Goal: Navigation & Orientation: Go to known website

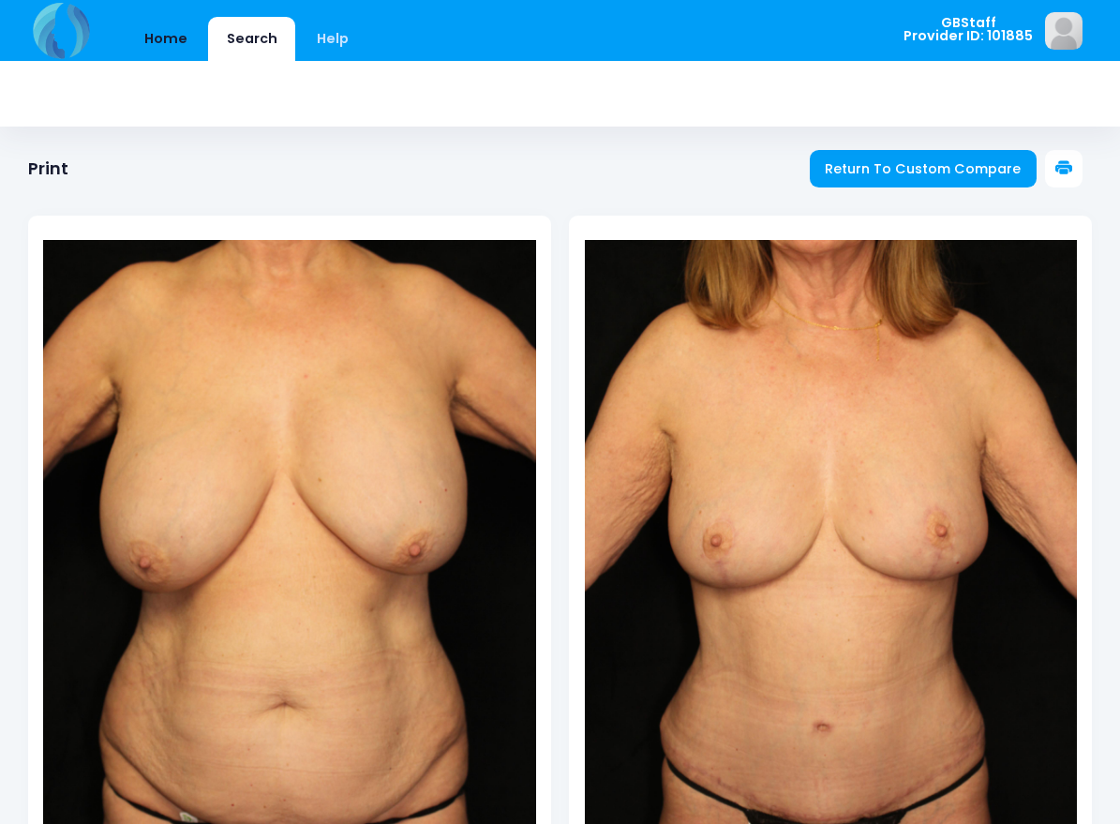
click at [162, 31] on link "Home" at bounding box center [166, 39] width 80 height 44
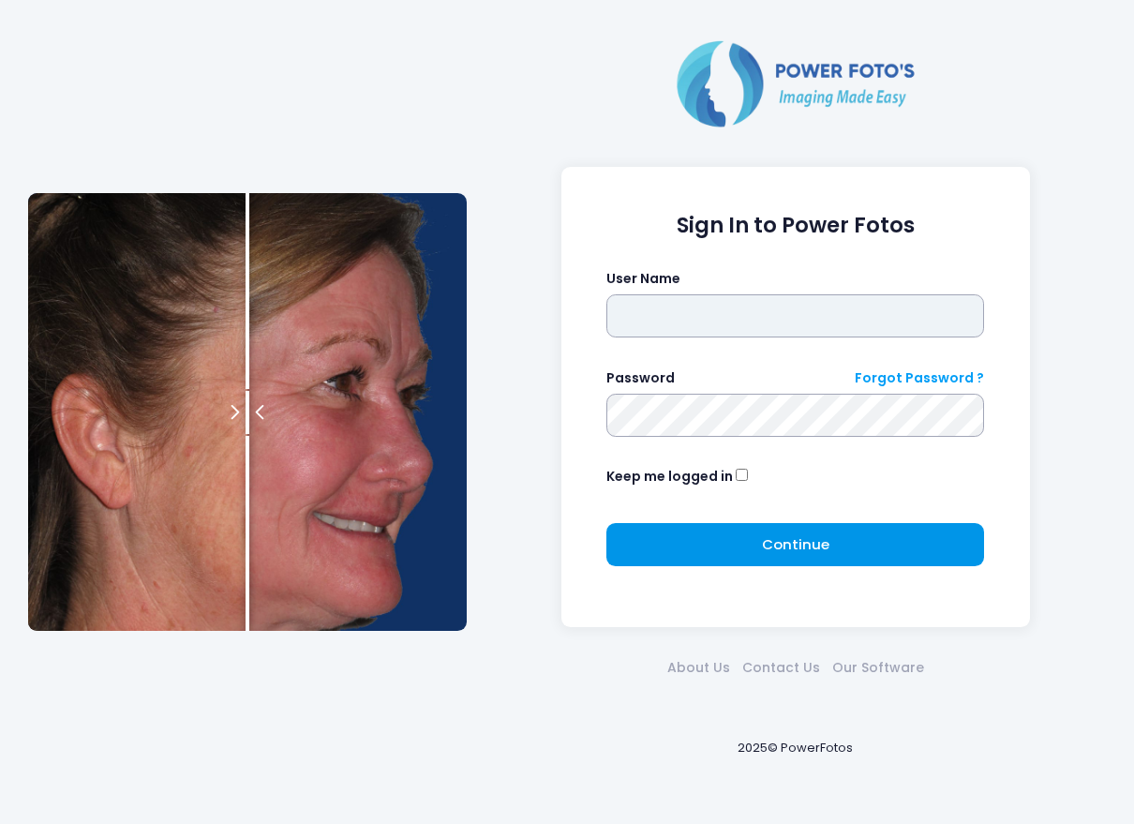
type input "*******"
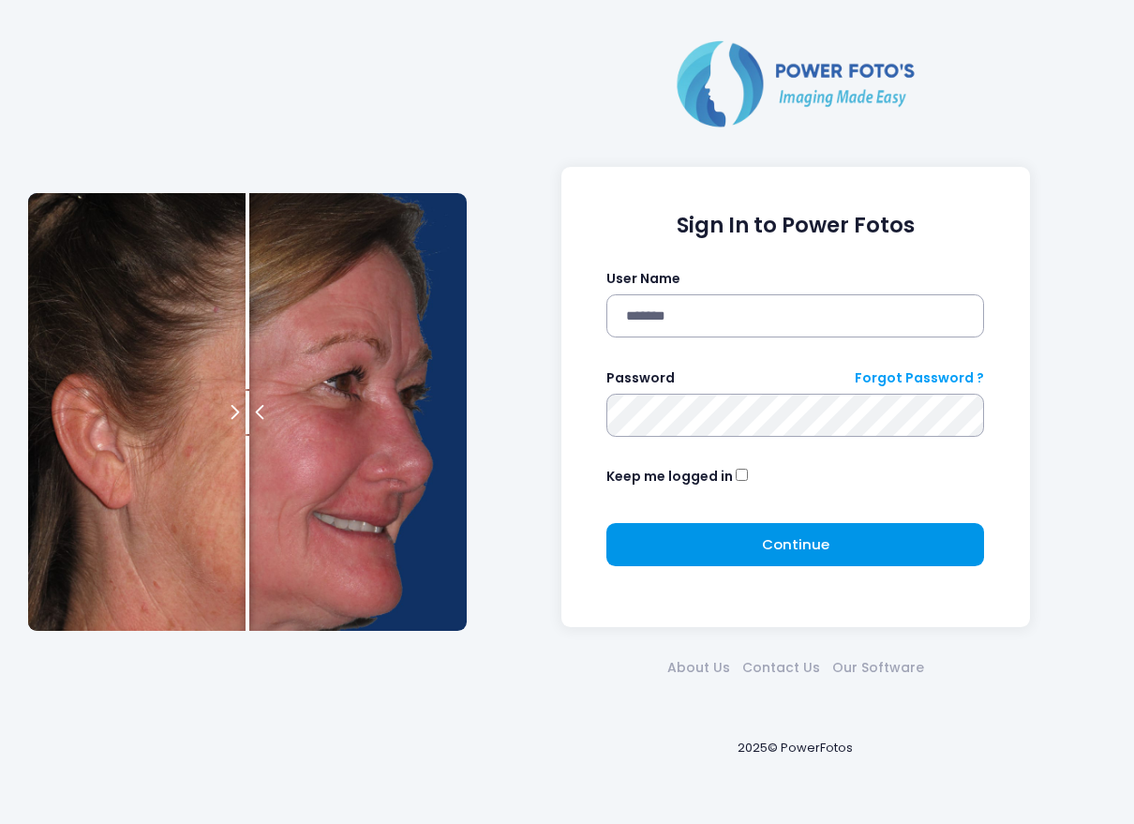
click at [799, 530] on button "Continue Please wait..." at bounding box center [795, 544] width 378 height 43
